Goal: Information Seeking & Learning: Learn about a topic

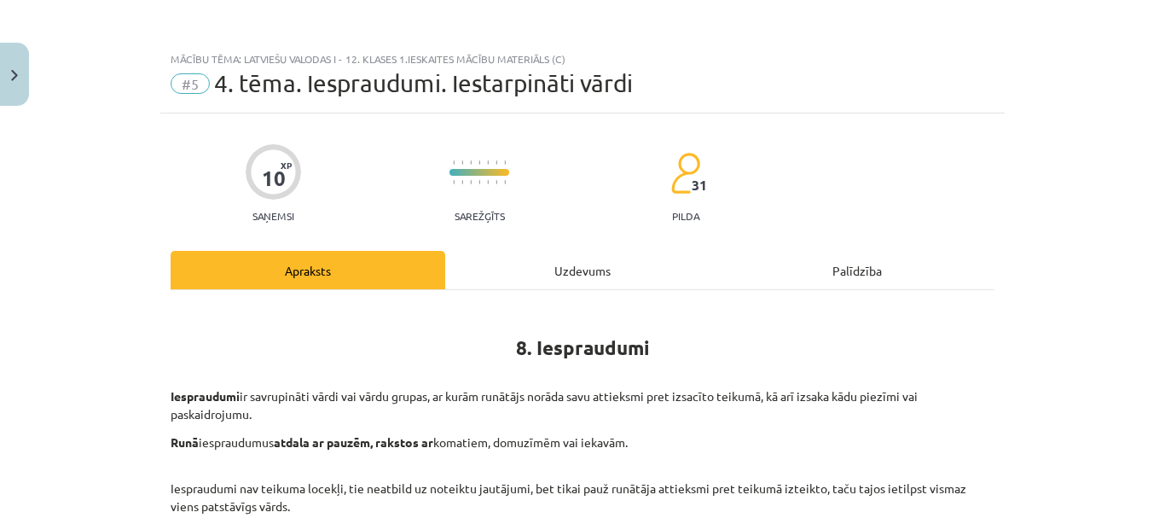
scroll to position [902, 0]
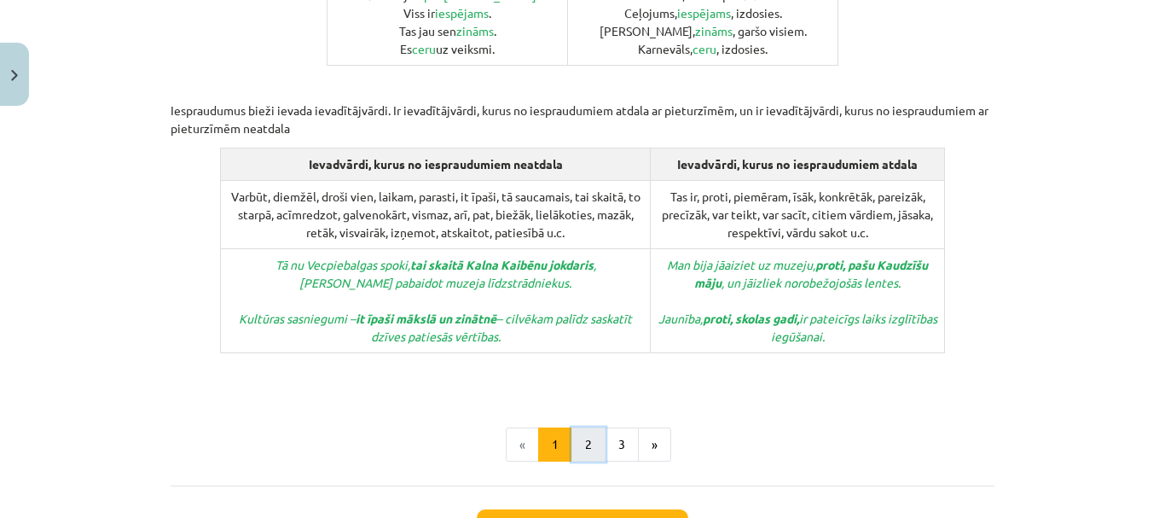
click at [571, 427] on button "2" at bounding box center [588, 444] width 34 height 34
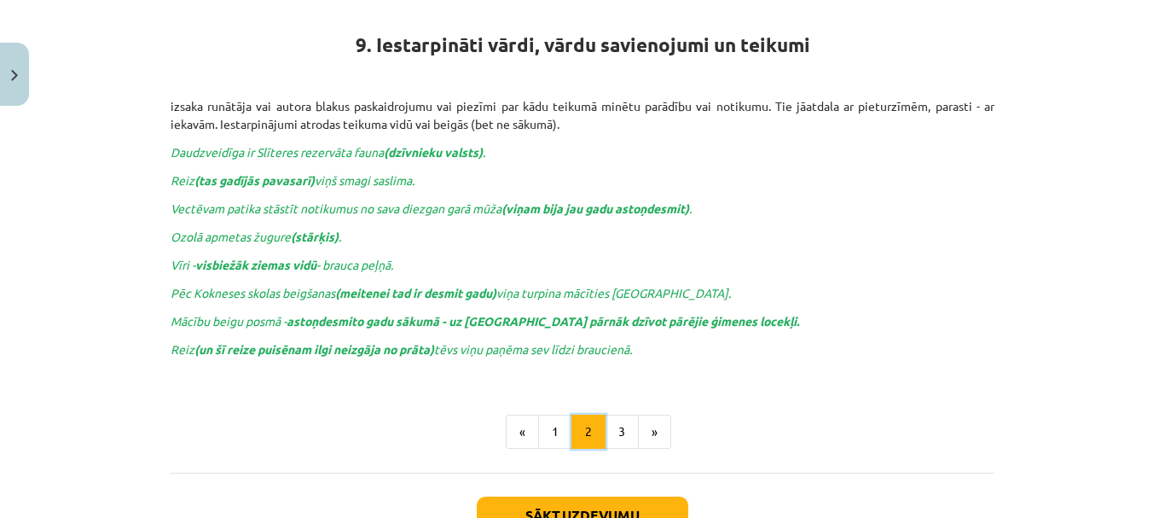
scroll to position [281, 0]
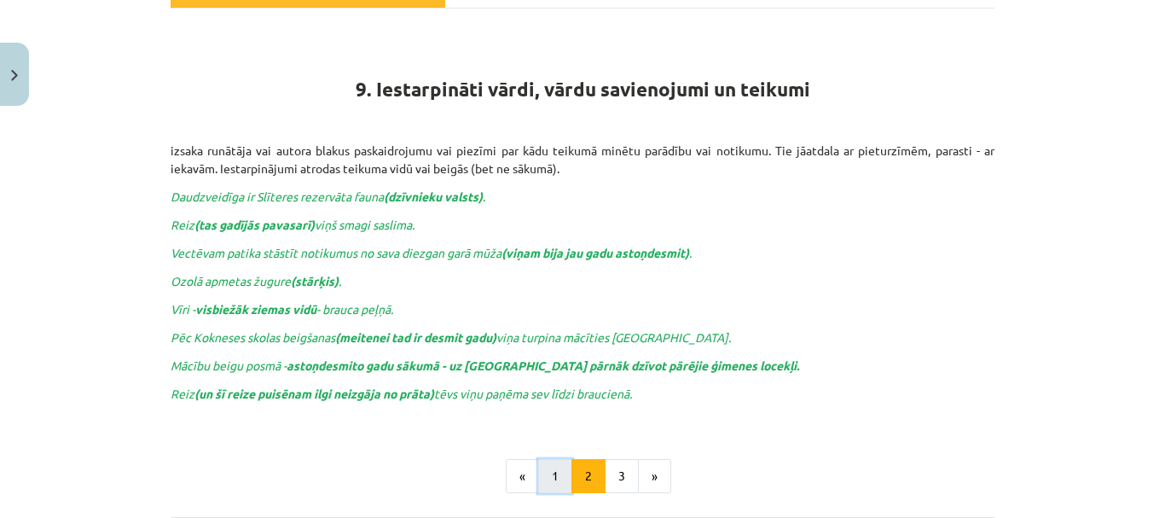
click at [541, 481] on button "1" at bounding box center [555, 476] width 34 height 34
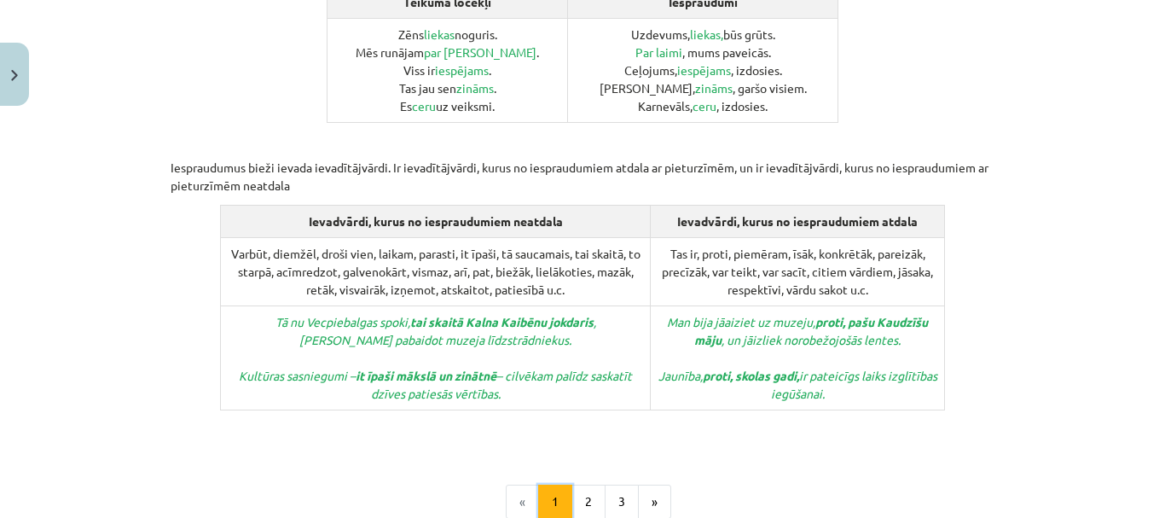
scroll to position [817, 0]
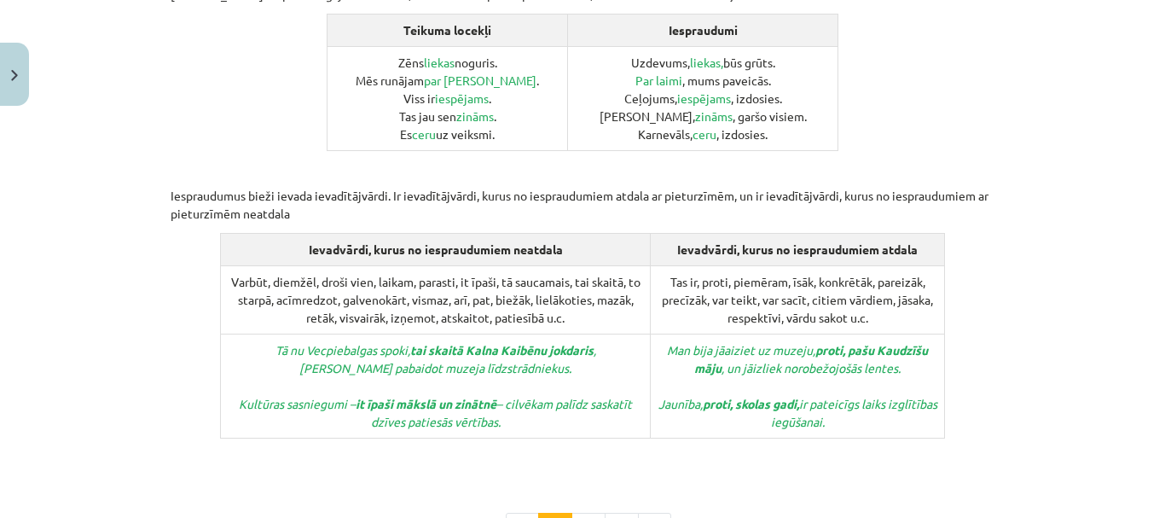
click at [502, 438] on p at bounding box center [583, 456] width 824 height 36
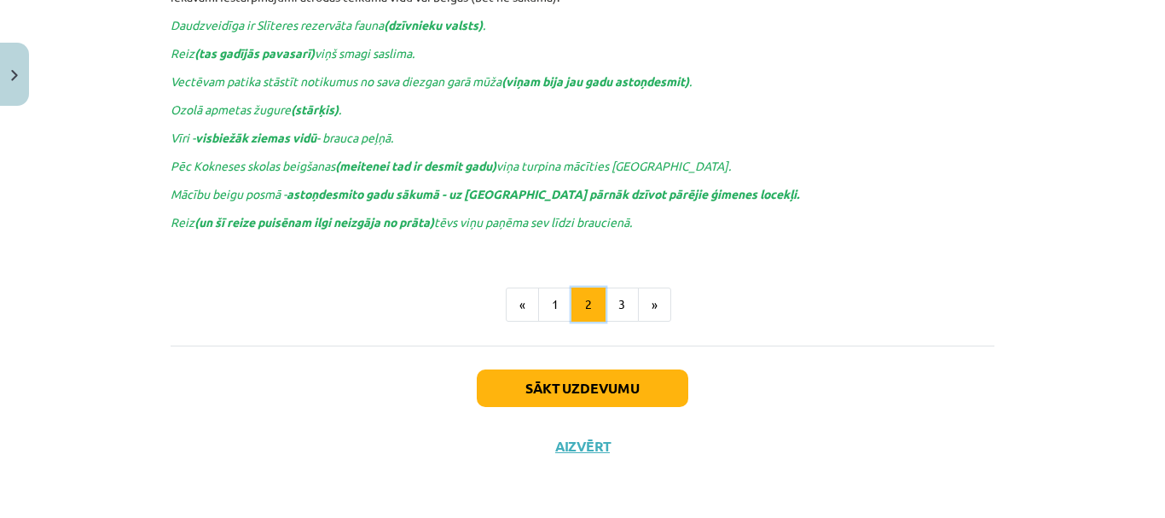
scroll to position [305, 0]
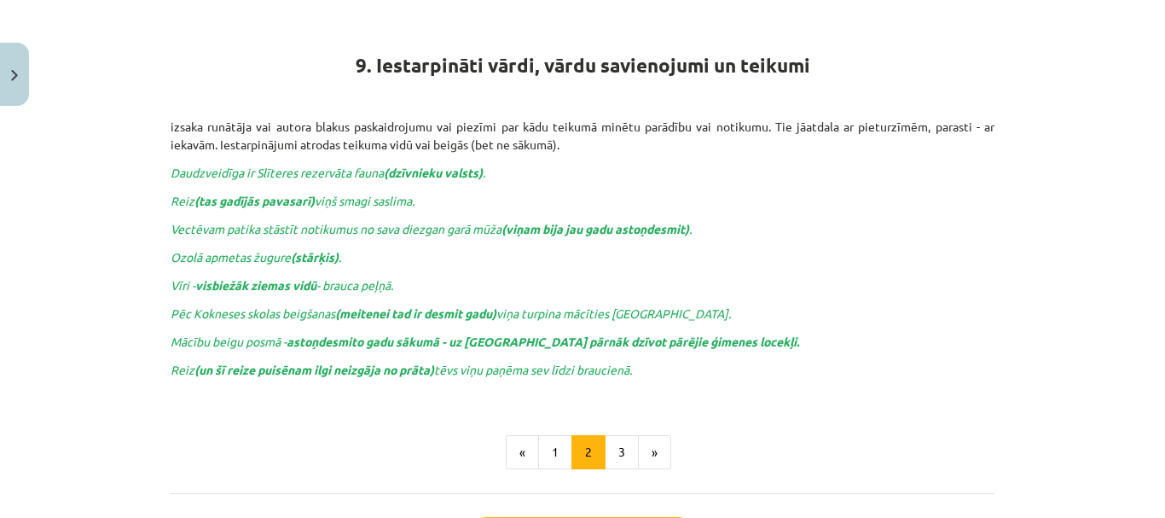
click at [390, 248] on p "Ozolā apmetas žugure (stārķis) ." at bounding box center [583, 257] width 824 height 18
drag, startPoint x: 368, startPoint y: 61, endPoint x: 576, endPoint y: 147, distance: 225.2
click at [576, 147] on div "9. Iestarpināti vārdi, vārdu savienojumi un teikumi izsaka runātāja vai autora …" at bounding box center [583, 198] width 824 height 397
copy div "Iestarpināti vārdi, vārdu savienojumi un teikumi izsaka runātāja vai autora bla…"
click at [513, 197] on p "Reiz (tas gadījās pavasarī) viņš smagi saslima." at bounding box center [583, 201] width 824 height 18
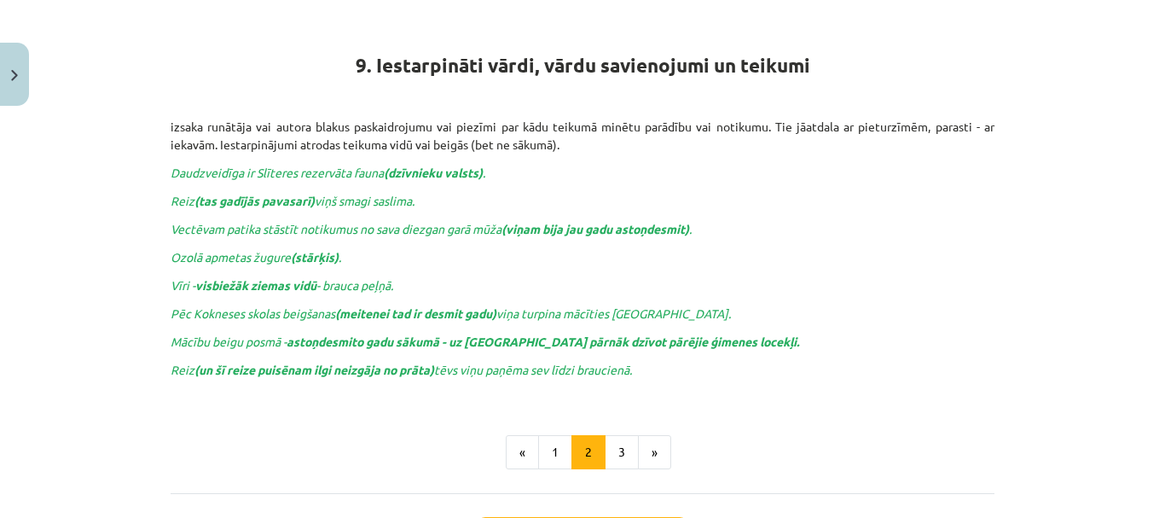
click at [698, 176] on p "Daudzveidīga ir Slīteres rezervāta fauna (dzīvnieku valsts) ." at bounding box center [583, 173] width 824 height 18
